Goal: Task Accomplishment & Management: Manage account settings

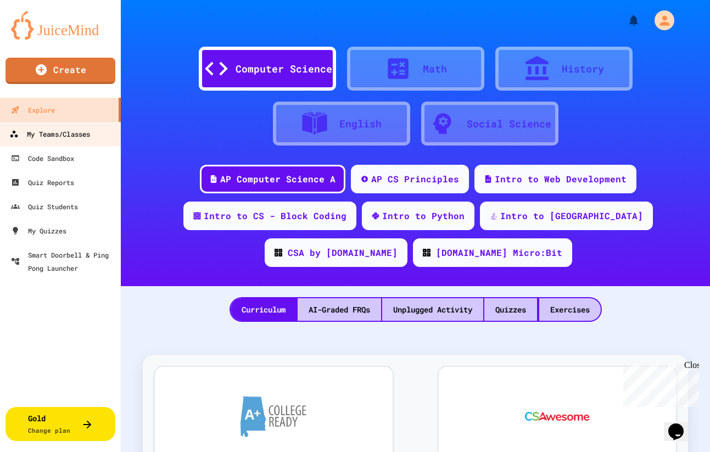
click at [56, 135] on div "My Teams/Classes" at bounding box center [49, 134] width 81 height 14
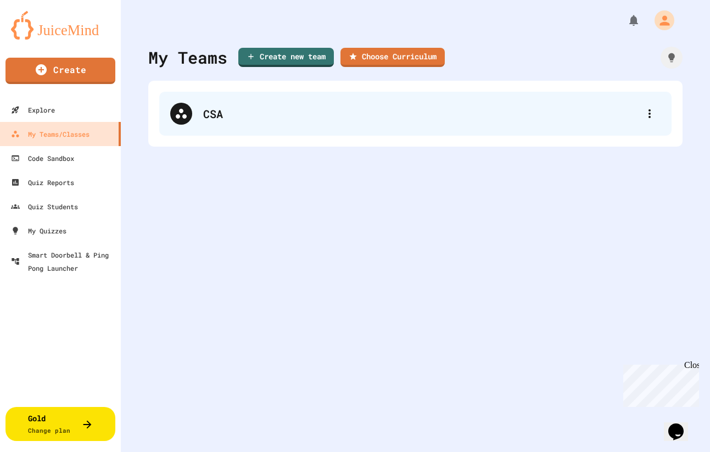
click at [228, 122] on div "CSA" at bounding box center [415, 114] width 512 height 44
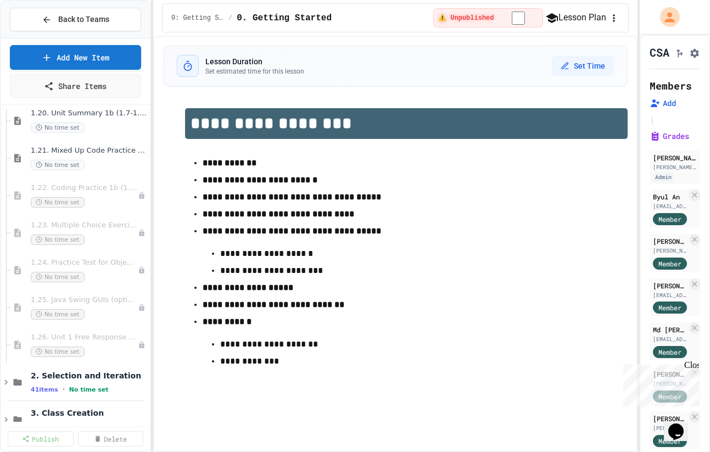
scroll to position [924, 0]
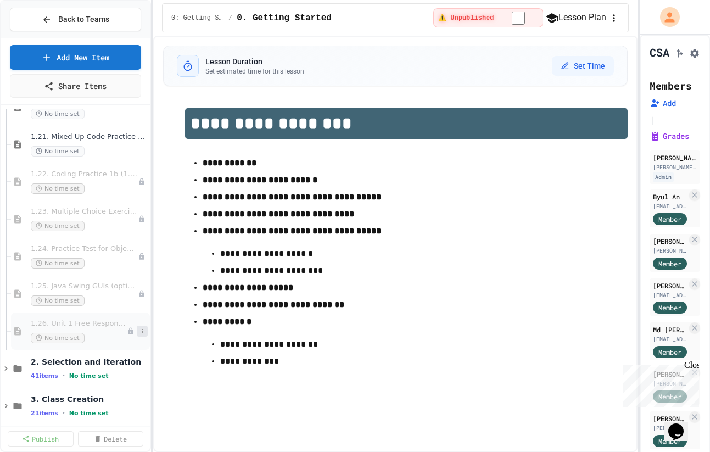
click at [142, 334] on icon at bounding box center [142, 331] width 7 height 7
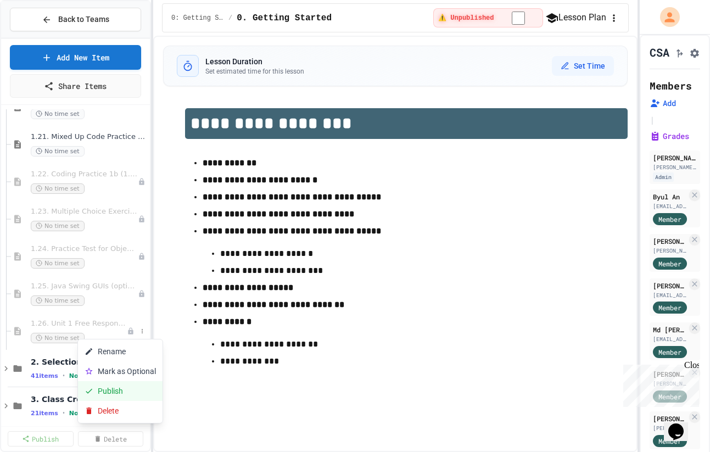
click at [141, 387] on button "Publish" at bounding box center [120, 391] width 85 height 20
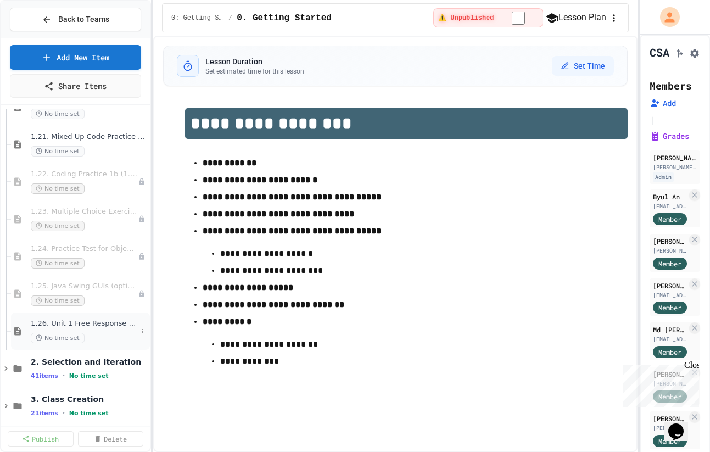
click at [105, 328] on div "1.26. Unit 1 Free Response Question (FRQ) Practice No time set" at bounding box center [84, 331] width 106 height 24
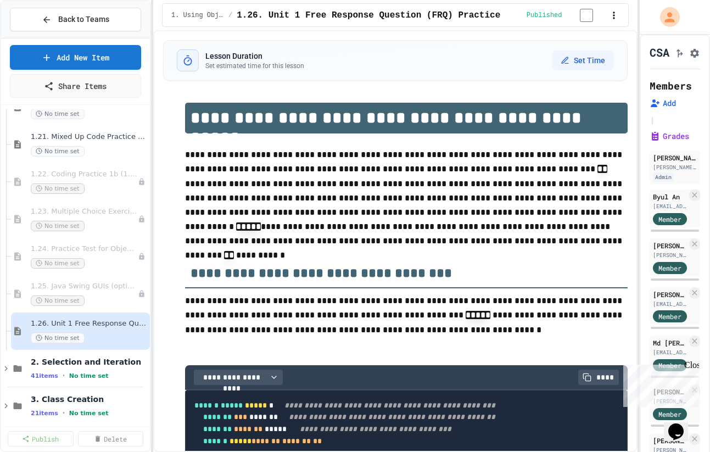
click at [250, 162] on p "**********" at bounding box center [406, 199] width 443 height 103
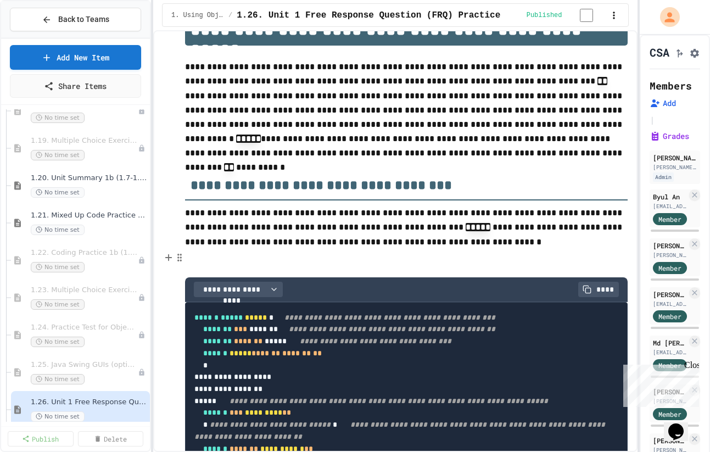
scroll to position [846, 0]
click at [142, 299] on icon at bounding box center [142, 297] width 7 height 7
click at [130, 360] on button "Publish" at bounding box center [120, 357] width 85 height 20
click at [144, 260] on icon at bounding box center [142, 260] width 7 height 7
click at [123, 315] on button "Publish" at bounding box center [120, 320] width 85 height 20
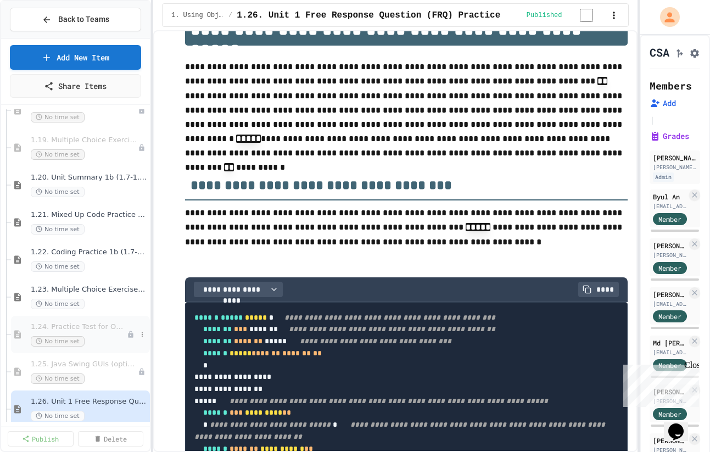
click at [97, 330] on span "1.24. Practice Test for Objects (1.12-1.14)" at bounding box center [79, 326] width 96 height 9
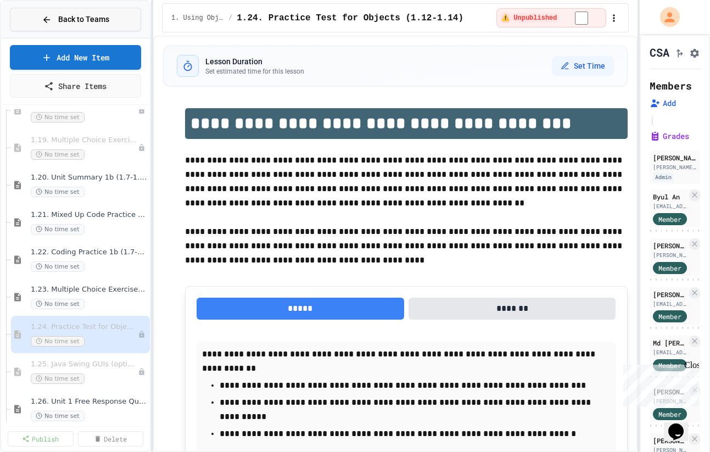
click at [75, 24] on span "Back to Teams" at bounding box center [83, 20] width 51 height 12
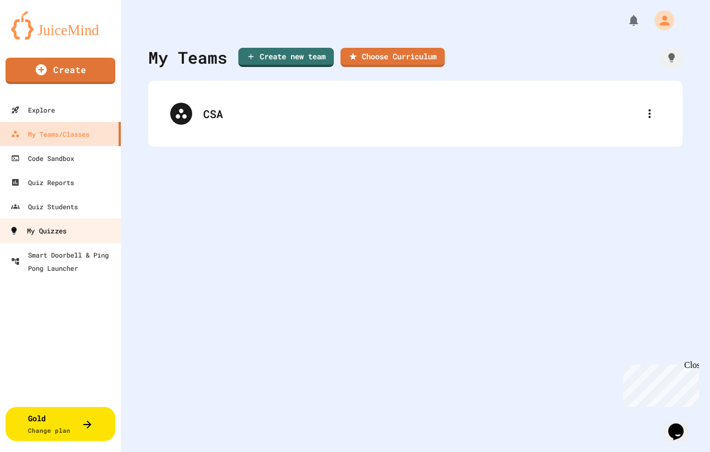
click at [43, 231] on div "My Quizzes" at bounding box center [37, 231] width 57 height 14
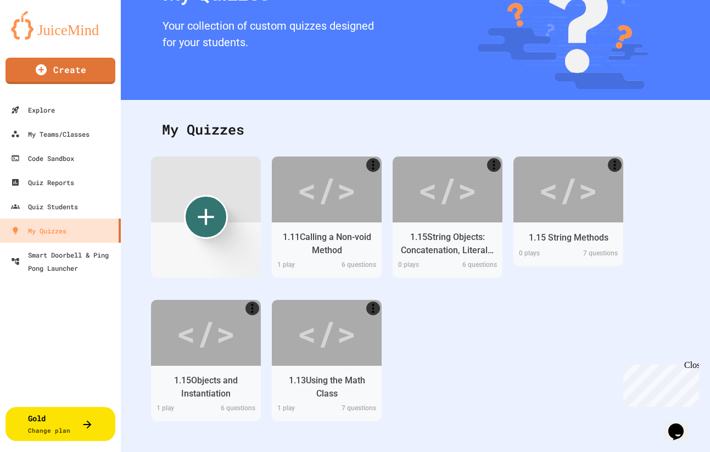
scroll to position [69, 0]
